Goal: Task Accomplishment & Management: Use online tool/utility

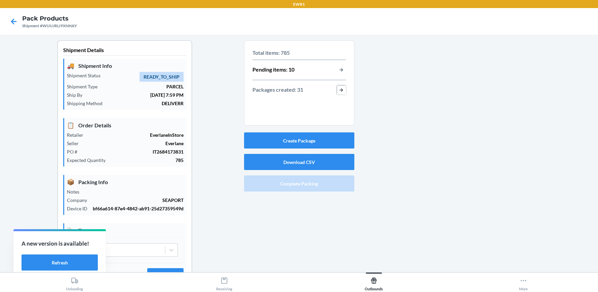
click at [338, 89] on button "button-view-packages-created" at bounding box center [341, 90] width 9 height 9
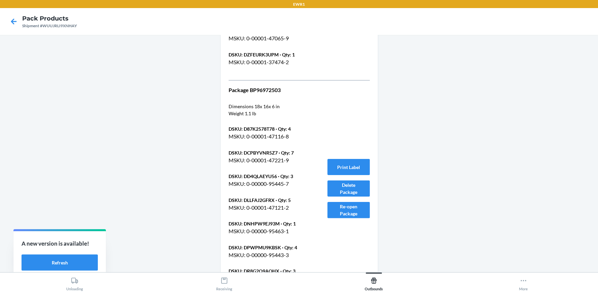
scroll to position [6389, 0]
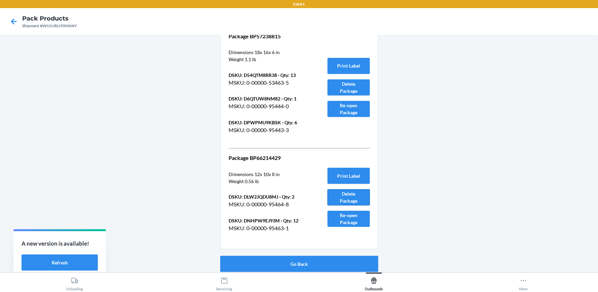
click at [358, 196] on button "Delete Package" at bounding box center [348, 197] width 42 height 16
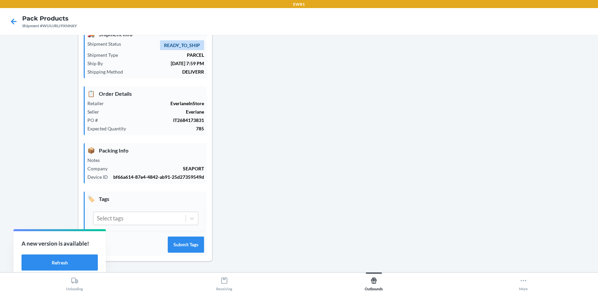
scroll to position [38, 0]
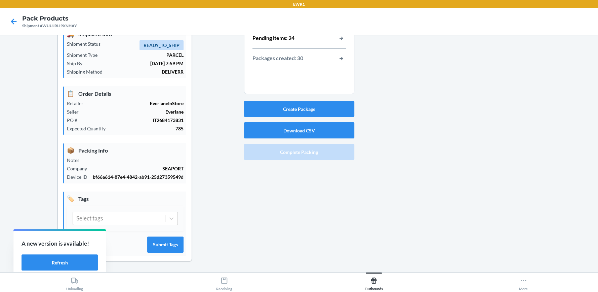
click at [318, 98] on div "Create Package Download CSV Complete Packing" at bounding box center [299, 130] width 110 height 64
click at [333, 104] on button "Create Package" at bounding box center [299, 109] width 110 height 16
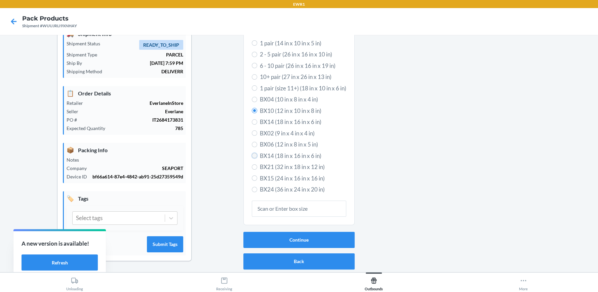
click at [253, 153] on input "BX14 (18 in x 16 in x 6 in)" at bounding box center [254, 155] width 5 height 5
radio input "true"
radio input "false"
click at [271, 234] on button "Continue" at bounding box center [298, 240] width 111 height 16
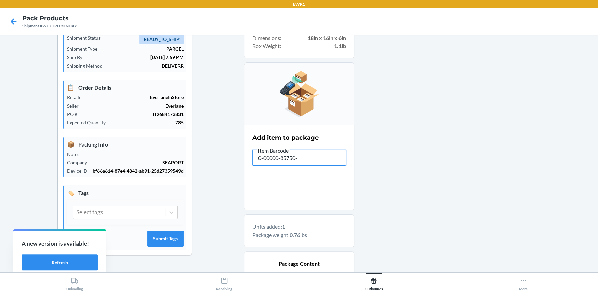
type input "0-00000-85750-5"
click at [410, 166] on div at bounding box center [473, 203] width 238 height 400
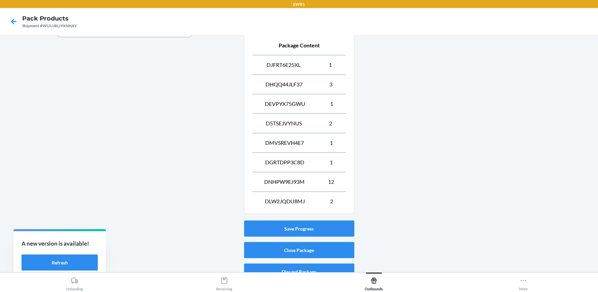
scroll to position [265, 0]
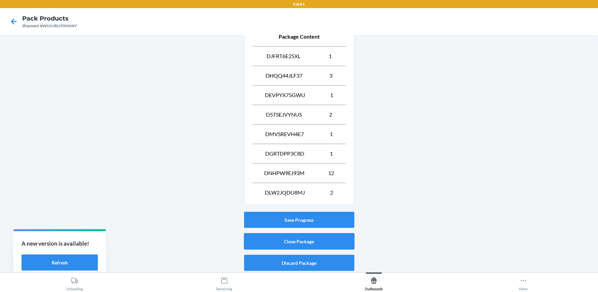
click at [326, 238] on button "Close Package" at bounding box center [299, 241] width 110 height 16
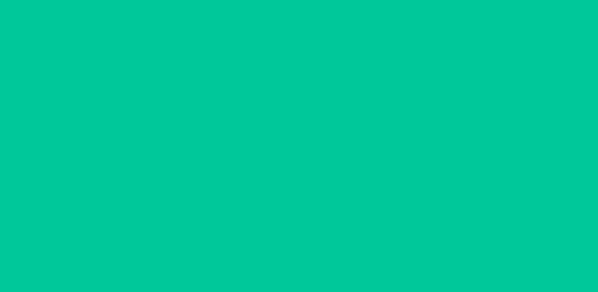
scroll to position [38, 0]
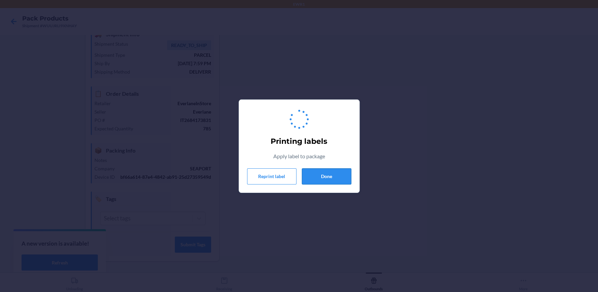
click at [344, 173] on button "Done" at bounding box center [326, 176] width 49 height 16
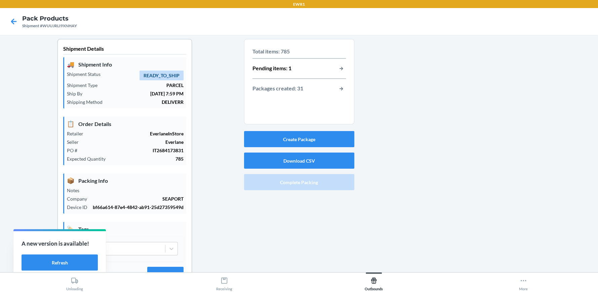
scroll to position [0, 0]
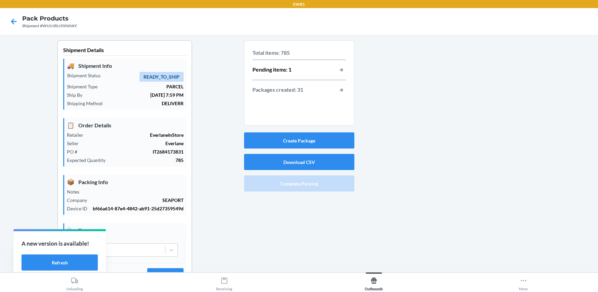
click at [294, 90] on p "Packages created: 31" at bounding box center [277, 90] width 51 height 9
click at [340, 87] on button "button-view-packages-created" at bounding box center [341, 90] width 9 height 9
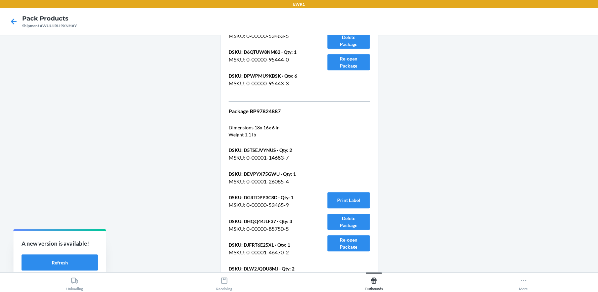
scroll to position [6464, 0]
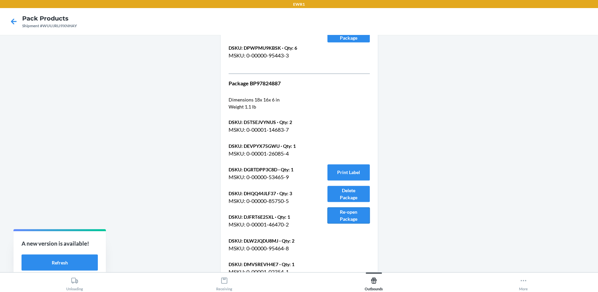
click at [335, 216] on button "Re-open Package" at bounding box center [348, 215] width 42 height 16
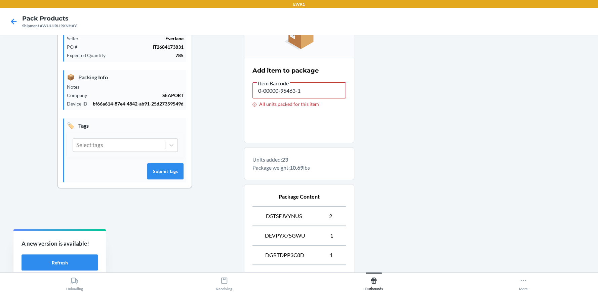
scroll to position [164, 0]
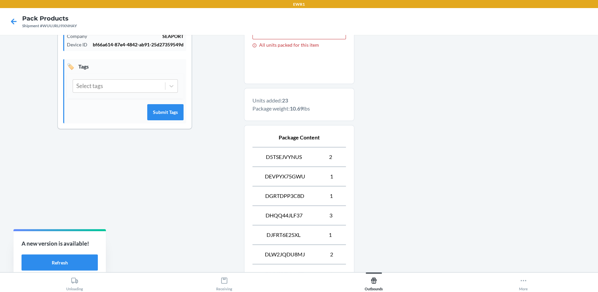
click at [501, 172] on div at bounding box center [473, 125] width 238 height 498
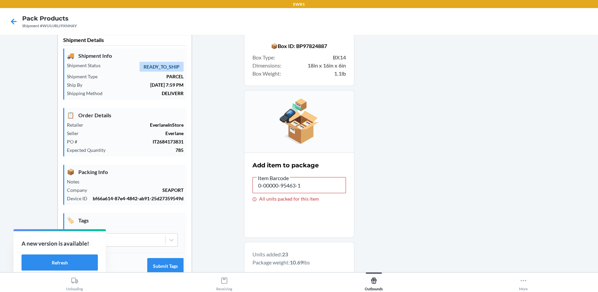
scroll to position [0, 0]
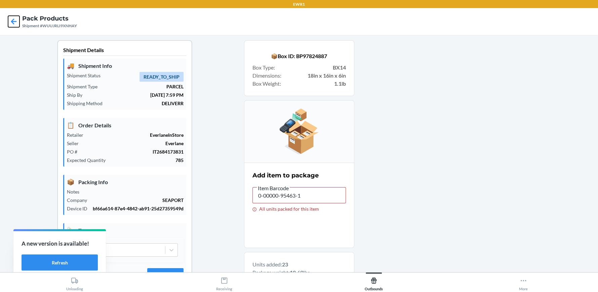
click at [12, 22] on icon at bounding box center [14, 21] width 6 height 6
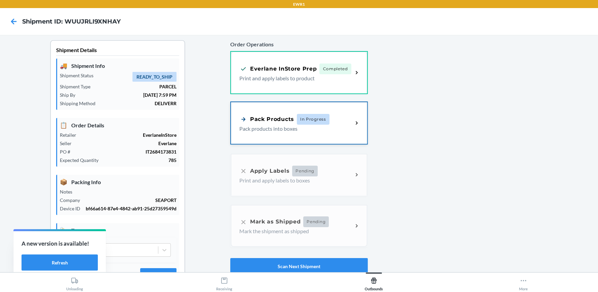
click at [353, 120] on icon at bounding box center [357, 123] width 8 height 8
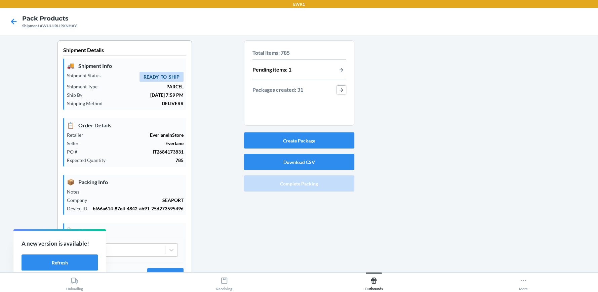
click at [339, 90] on button "button-view-packages-created" at bounding box center [341, 90] width 9 height 9
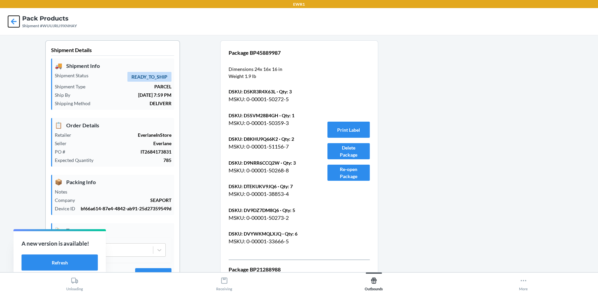
click at [14, 22] on icon at bounding box center [13, 21] width 11 height 11
